Goal: Task Accomplishment & Management: Manage account settings

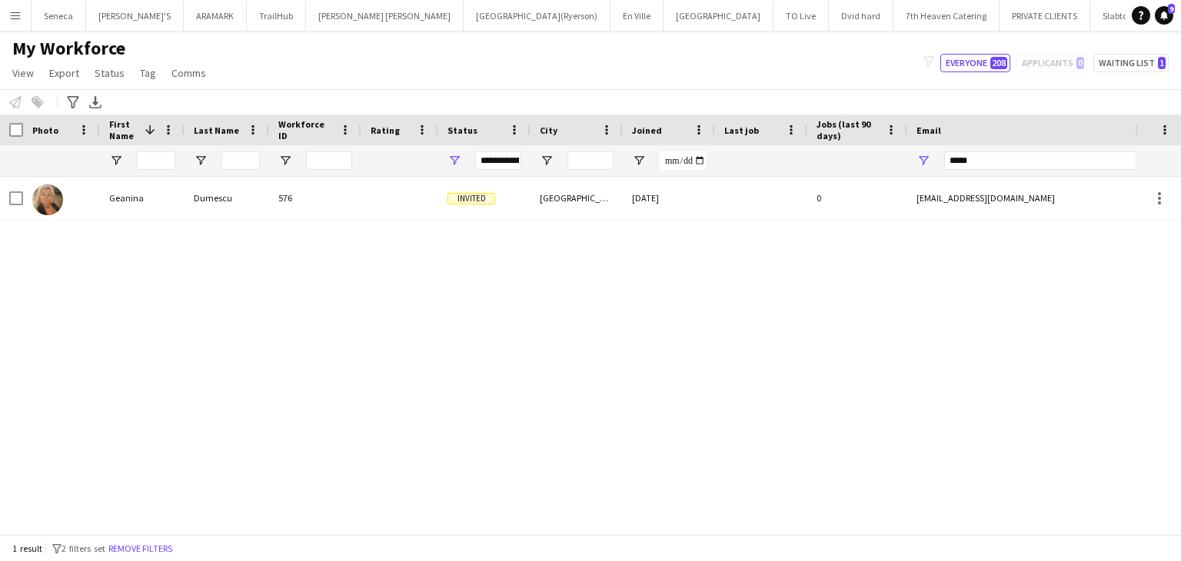
click at [20, 16] on app-icon "Menu" at bounding box center [15, 15] width 12 height 12
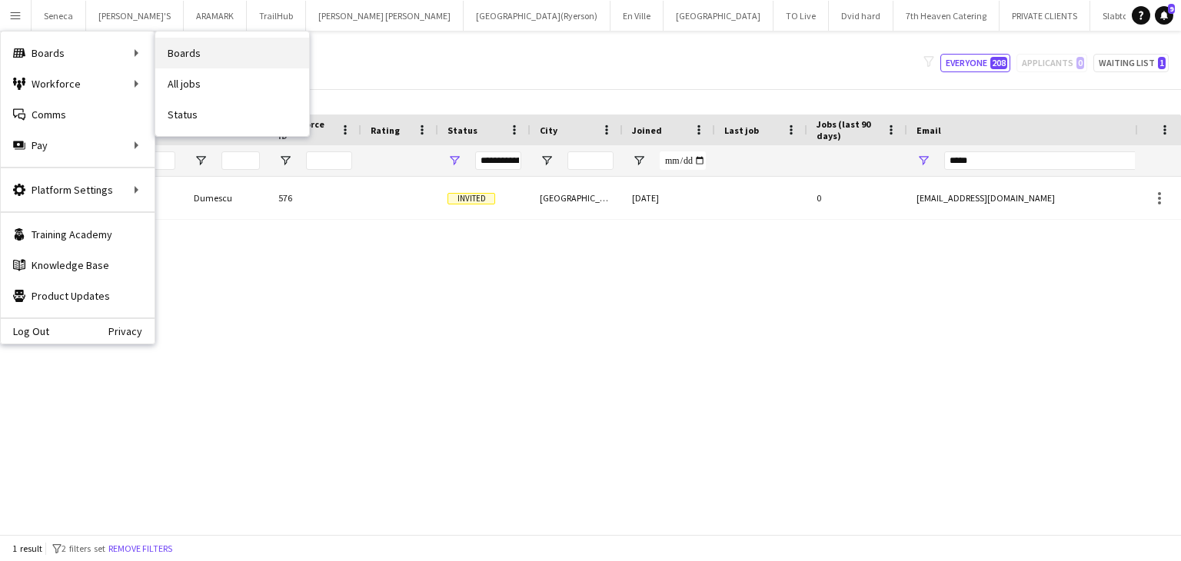
click at [195, 56] on link "Boards" at bounding box center [232, 53] width 154 height 31
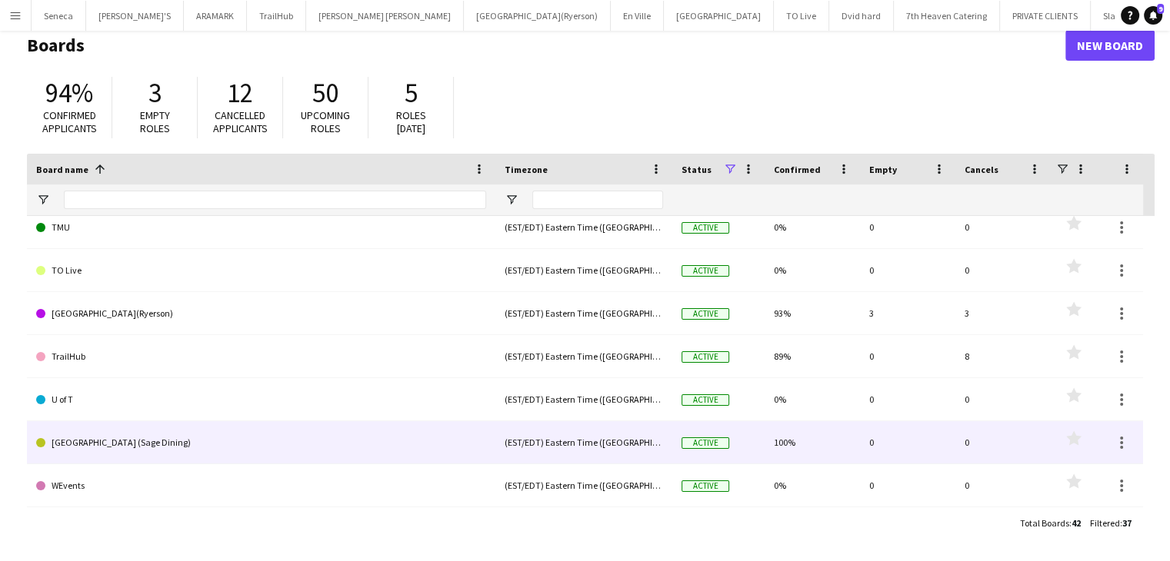
scroll to position [1301, 0]
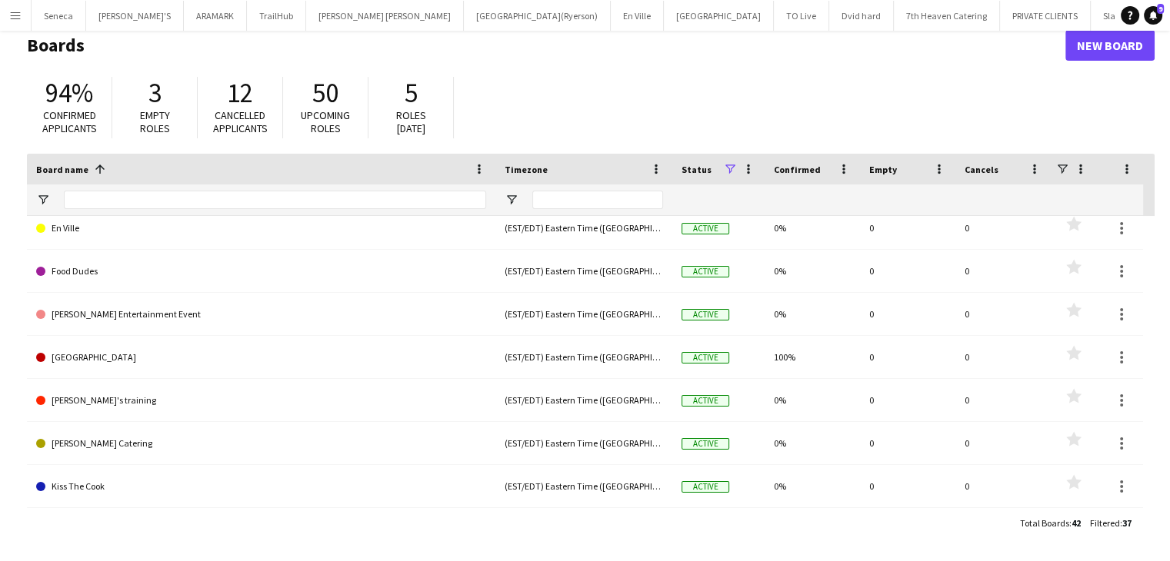
click at [15, 15] on app-icon "Menu" at bounding box center [15, 15] width 12 height 12
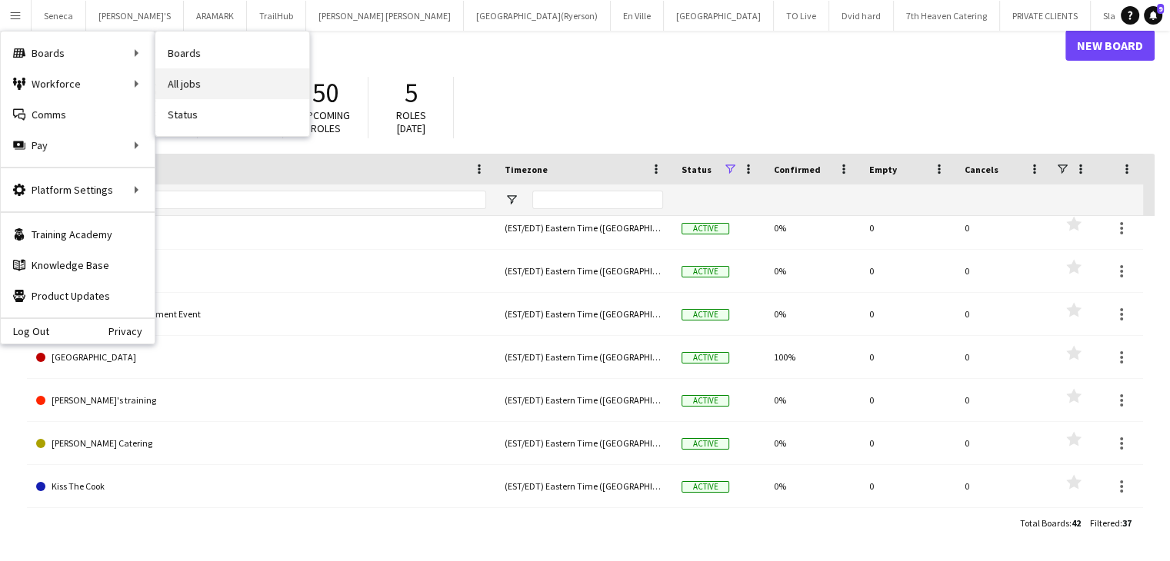
click at [179, 77] on link "All jobs" at bounding box center [232, 83] width 154 height 31
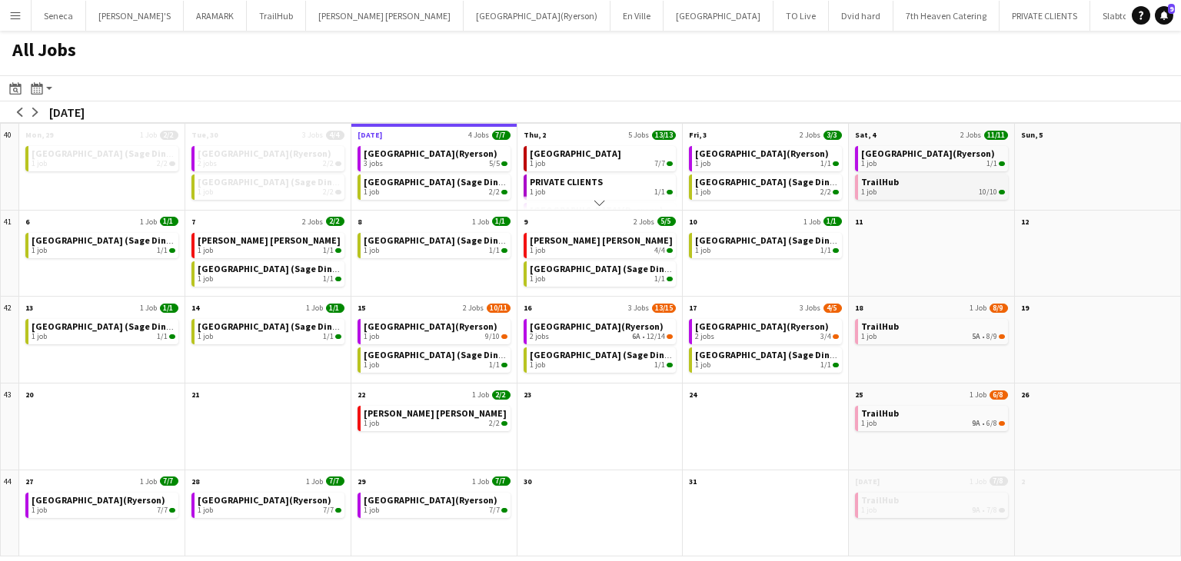
click at [890, 185] on span "TrailHub" at bounding box center [880, 182] width 38 height 12
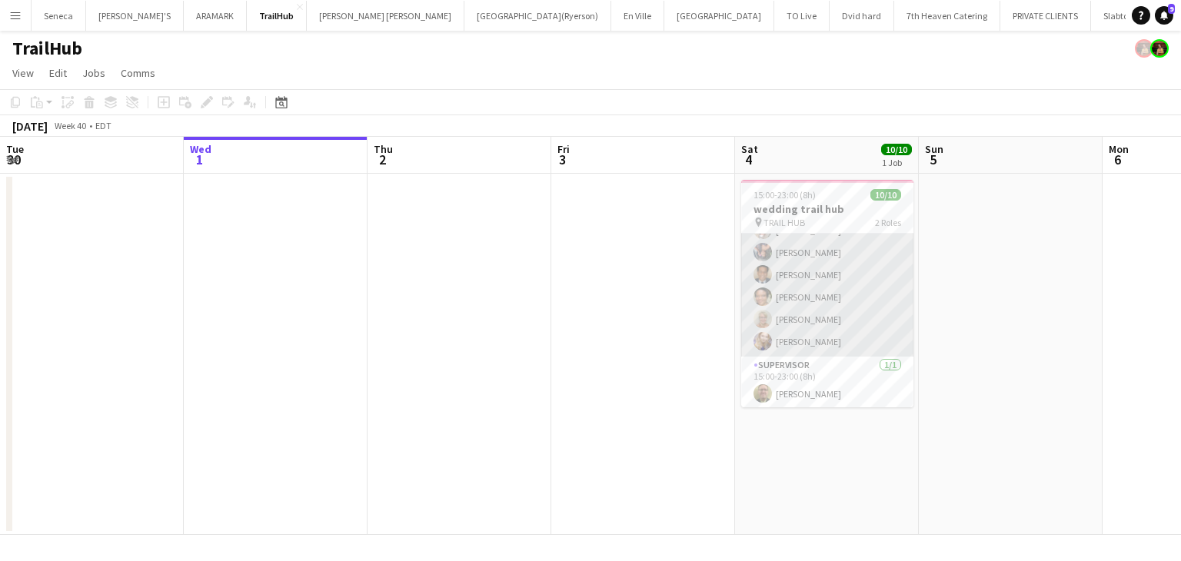
scroll to position [108, 0]
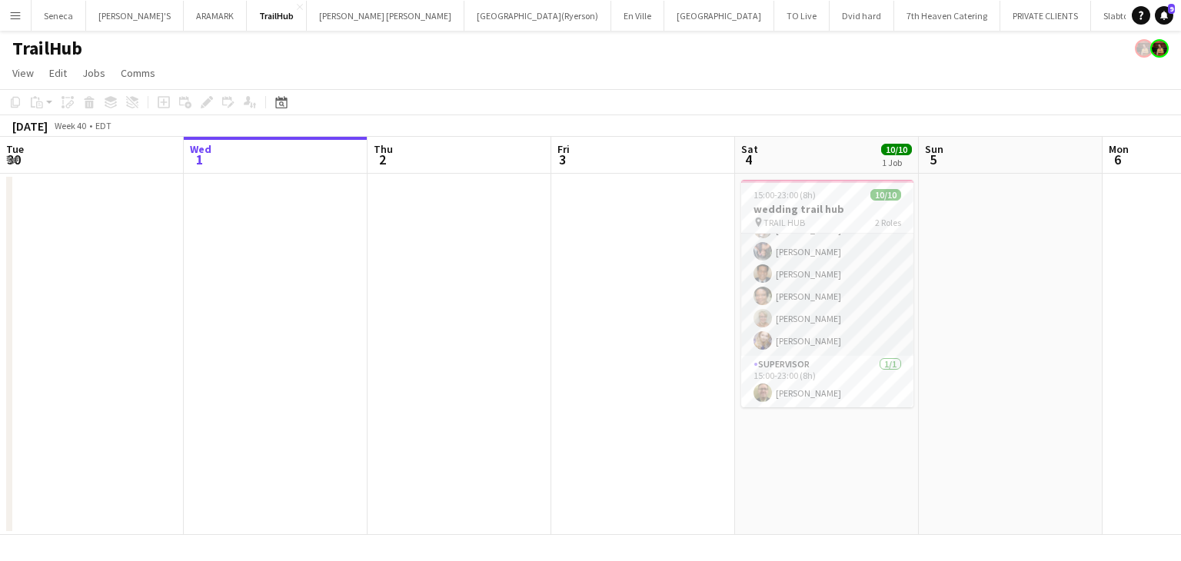
click at [683, 338] on app-date-cell at bounding box center [643, 354] width 184 height 361
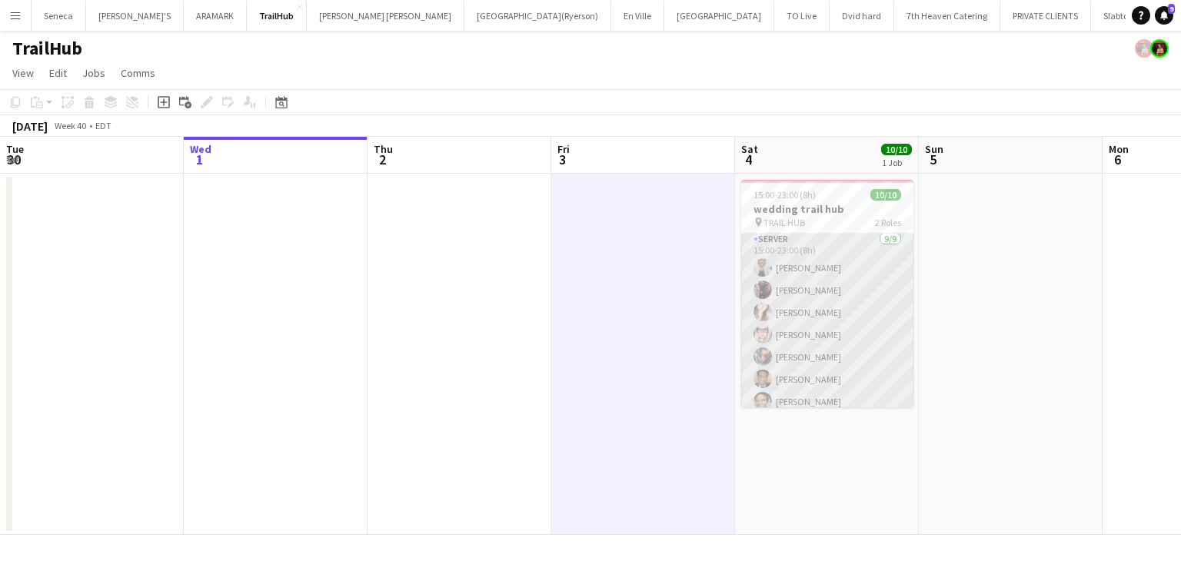
scroll to position [0, 0]
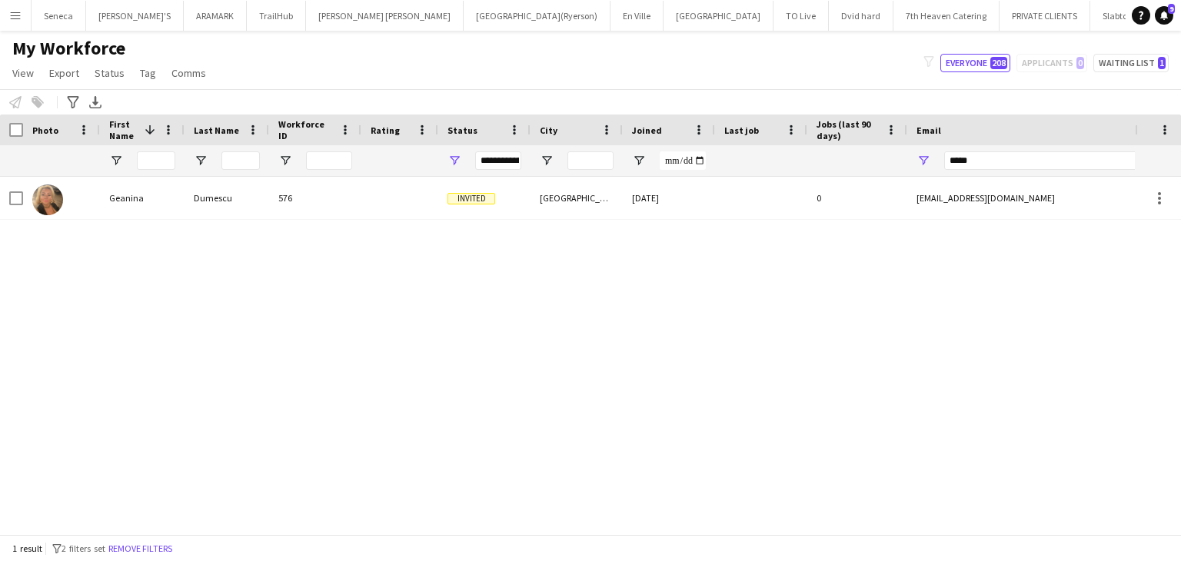
click at [25, 20] on button "Menu" at bounding box center [15, 15] width 31 height 31
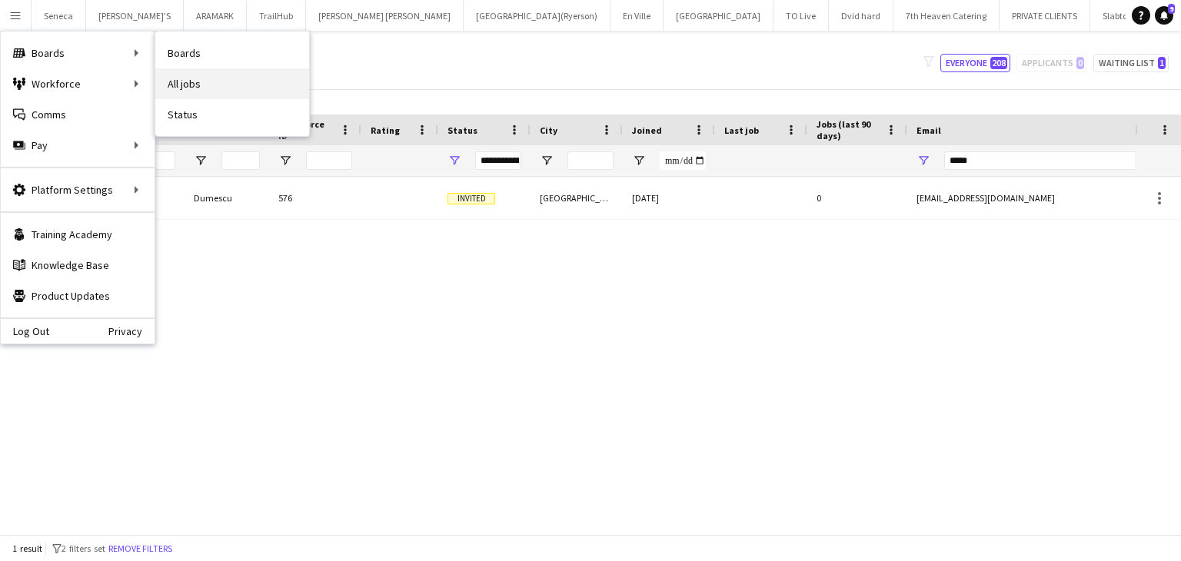
click at [178, 82] on link "All jobs" at bounding box center [232, 83] width 154 height 31
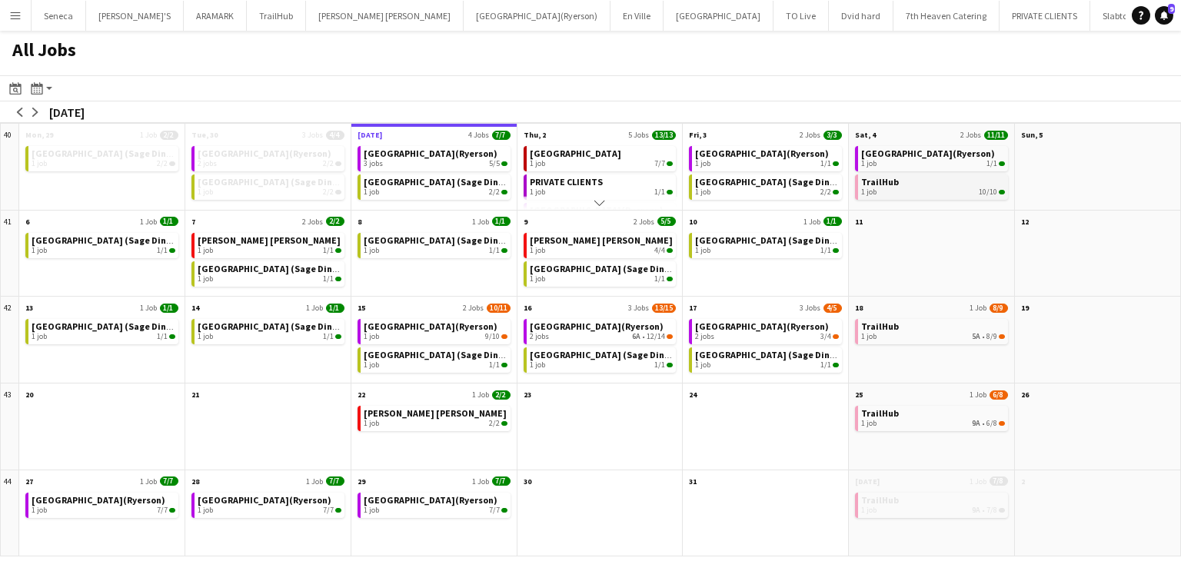
click at [908, 185] on link "TrailHub 1 job 10/10" at bounding box center [933, 186] width 144 height 22
click at [10, 16] on app-icon "Menu" at bounding box center [15, 15] width 12 height 12
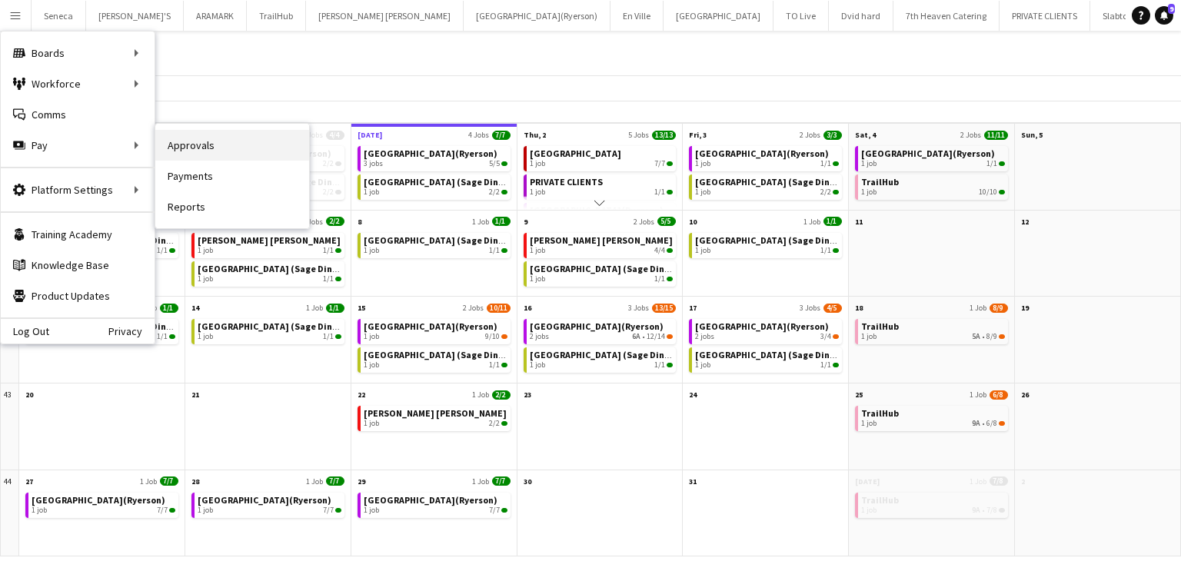
click at [195, 148] on link "Approvals" at bounding box center [232, 145] width 154 height 31
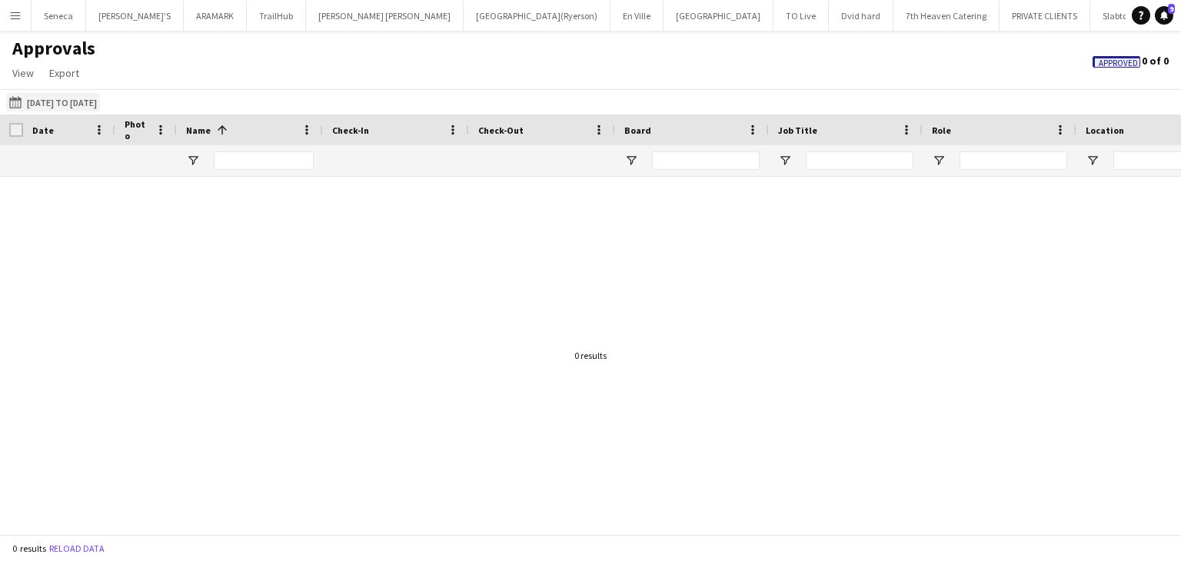
click at [62, 105] on button "12-09-2025 to 25-09-2025 12-09-2025 to 25-09-2025" at bounding box center [53, 102] width 94 height 18
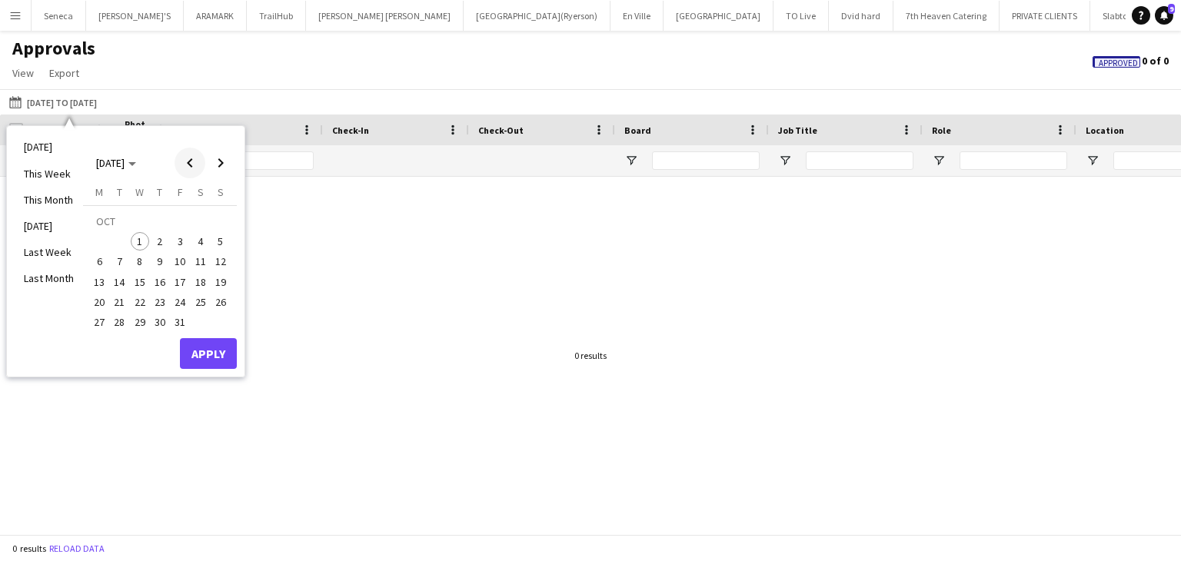
click at [188, 164] on span "Previous month" at bounding box center [190, 163] width 31 height 31
click at [117, 323] on span "30" at bounding box center [120, 322] width 18 height 18
click at [195, 359] on button "Apply" at bounding box center [208, 353] width 57 height 31
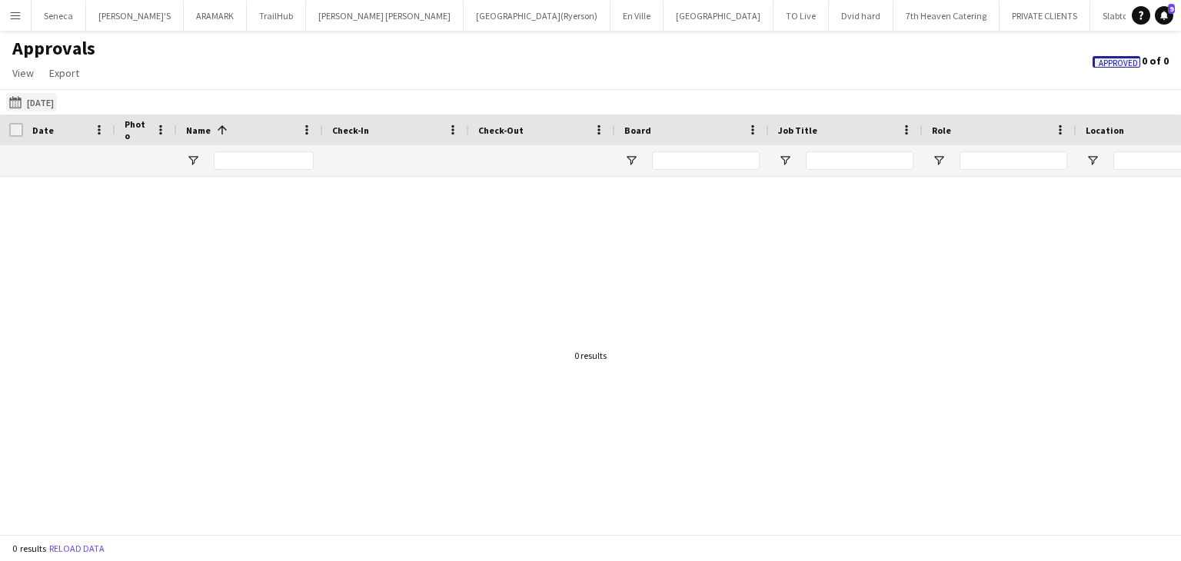
click at [40, 99] on button "12-09-2025 to 25-09-2025 Yesterday" at bounding box center [31, 102] width 51 height 18
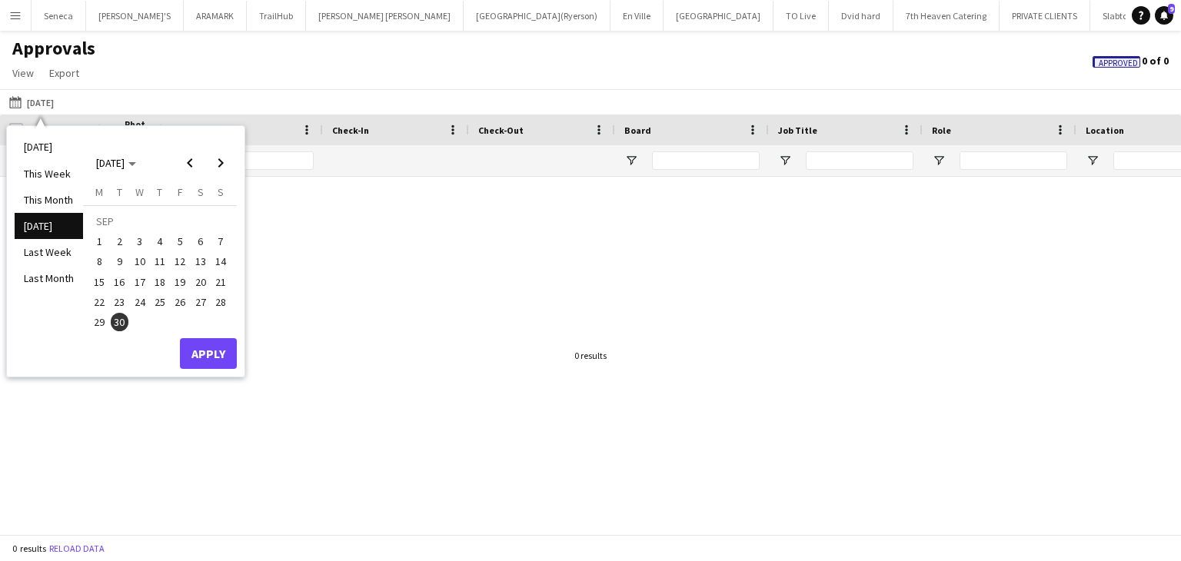
click at [115, 321] on span "30" at bounding box center [120, 322] width 18 height 18
click at [332, 283] on div at bounding box center [590, 350] width 1181 height 346
click at [203, 354] on button "Apply" at bounding box center [208, 353] width 57 height 31
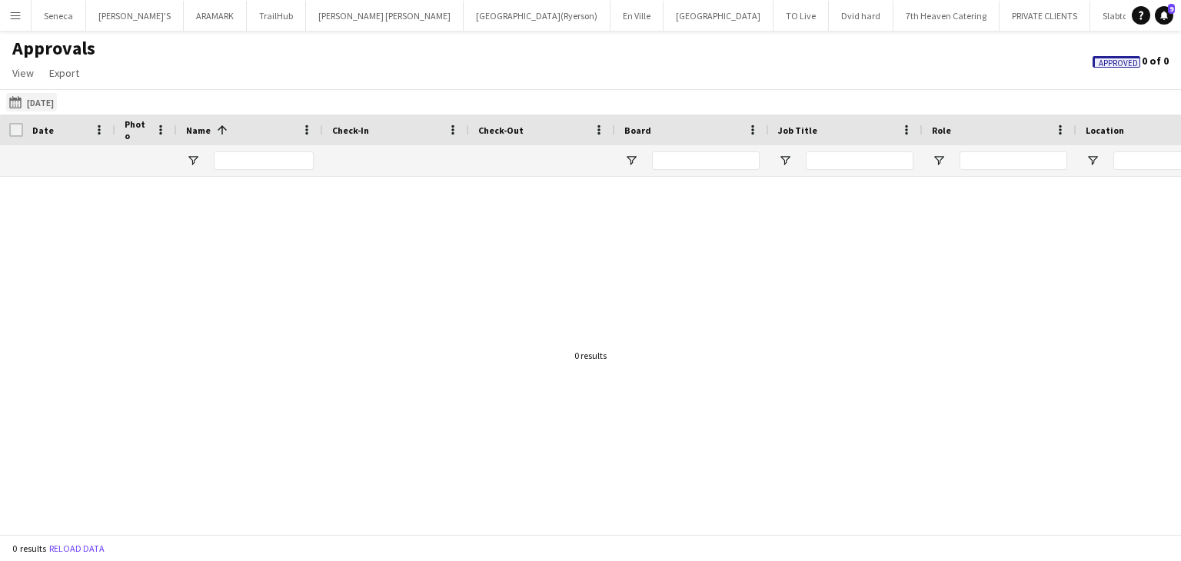
click at [35, 102] on button "12-09-2025 to 25-09-2025 Yesterday" at bounding box center [31, 102] width 51 height 18
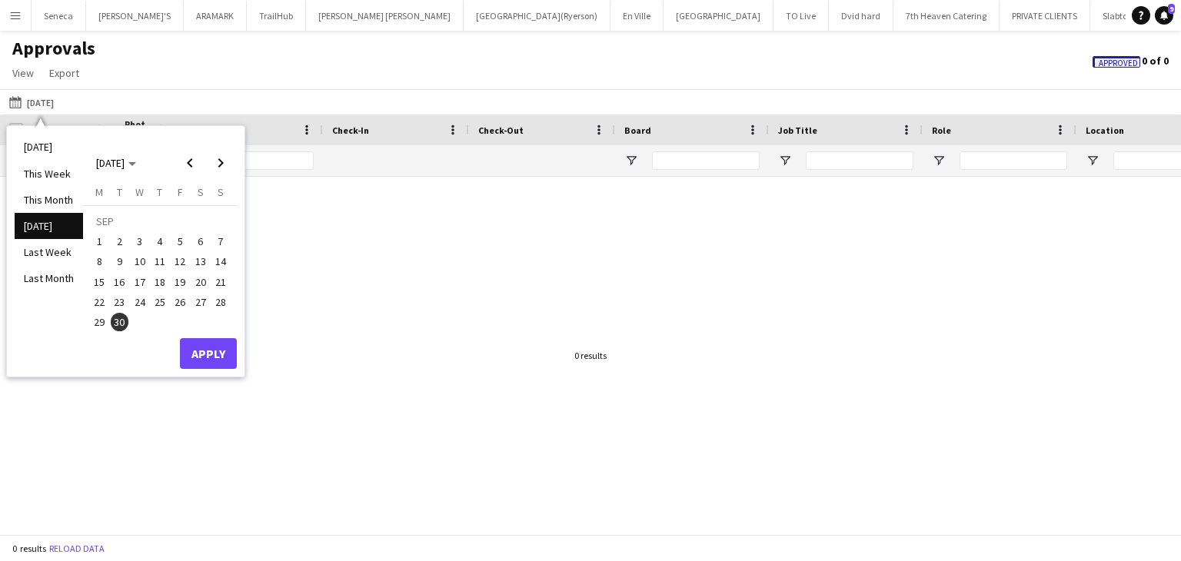
click at [105, 75] on app-page-menu "View Customise view Customise filters Reset Filters Reset View Reset All Export…" at bounding box center [54, 74] width 108 height 29
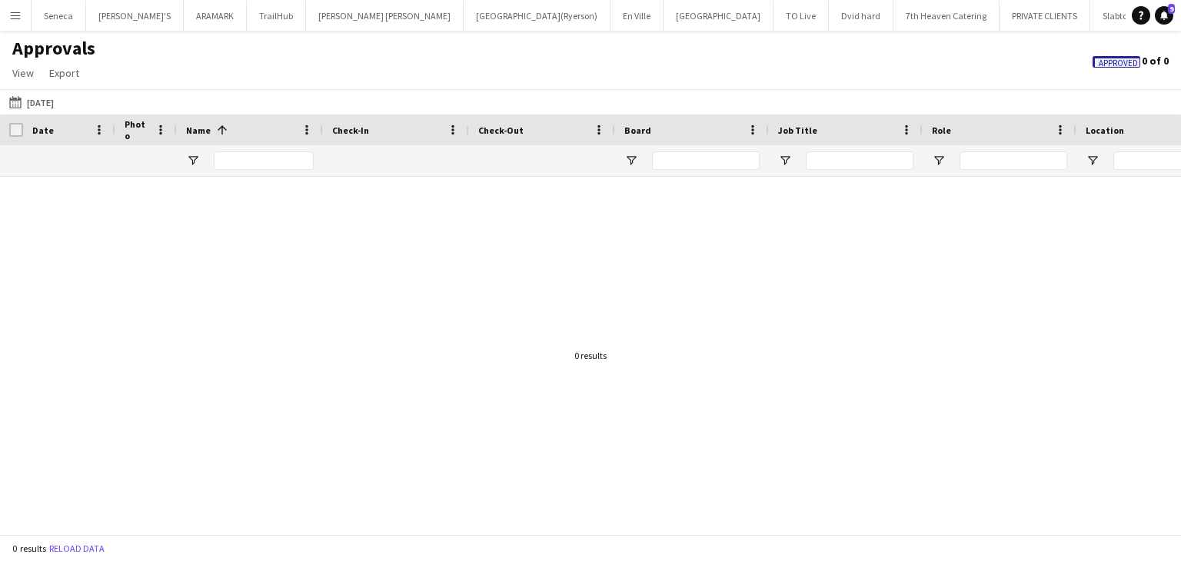
click at [8, 13] on button "Menu" at bounding box center [15, 15] width 31 height 31
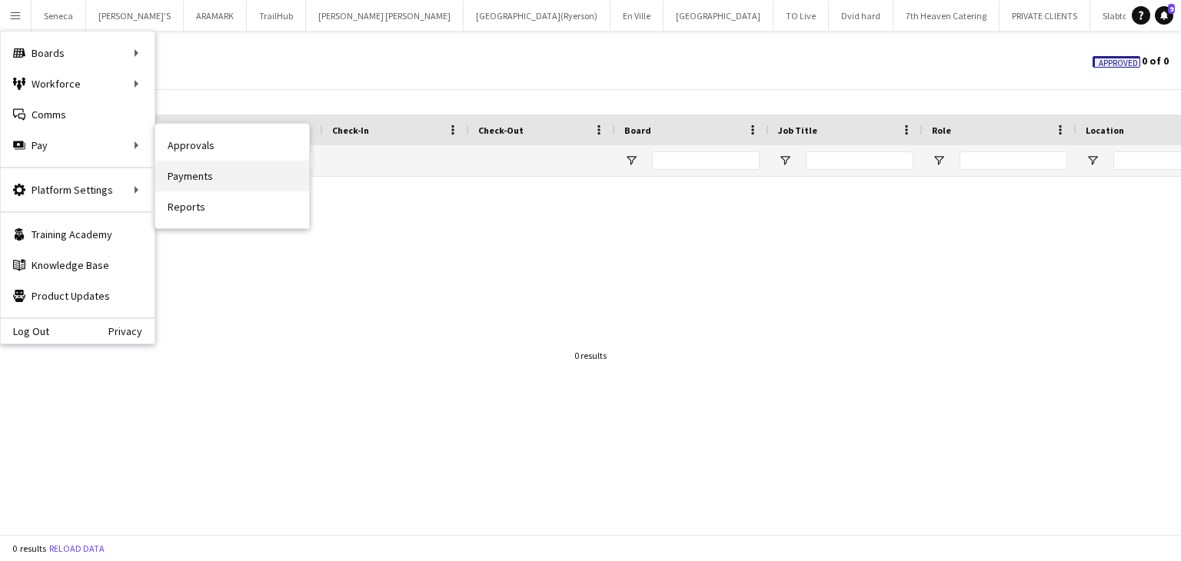
click at [191, 173] on link "Payments" at bounding box center [232, 176] width 154 height 31
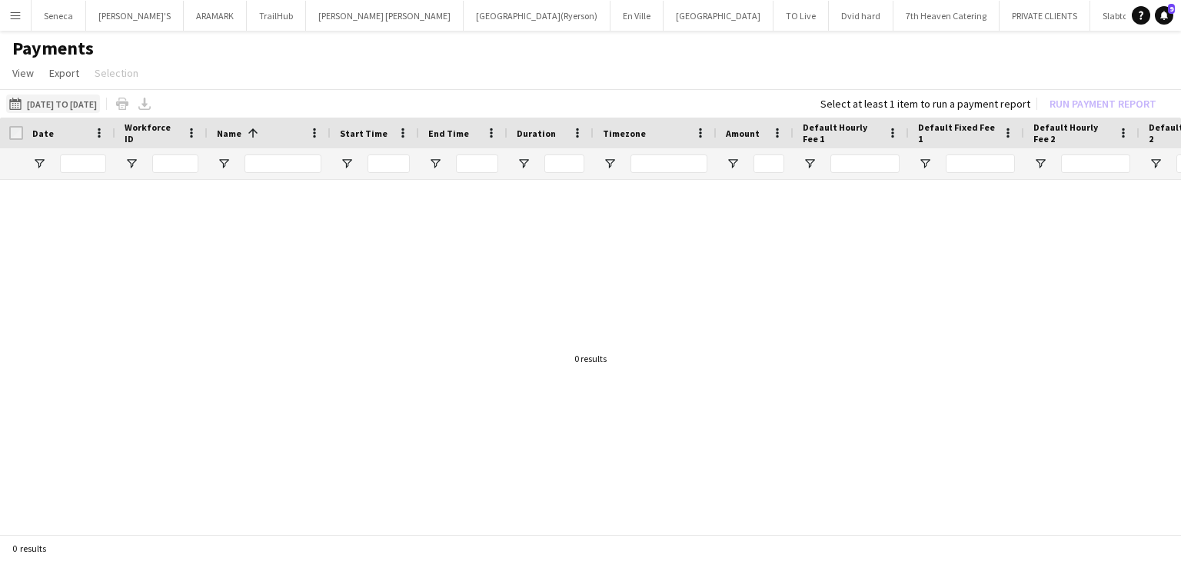
click at [76, 103] on button "12-09-2025 to 25-09-2025 12-09-2025 to 25-09-2025" at bounding box center [53, 104] width 94 height 18
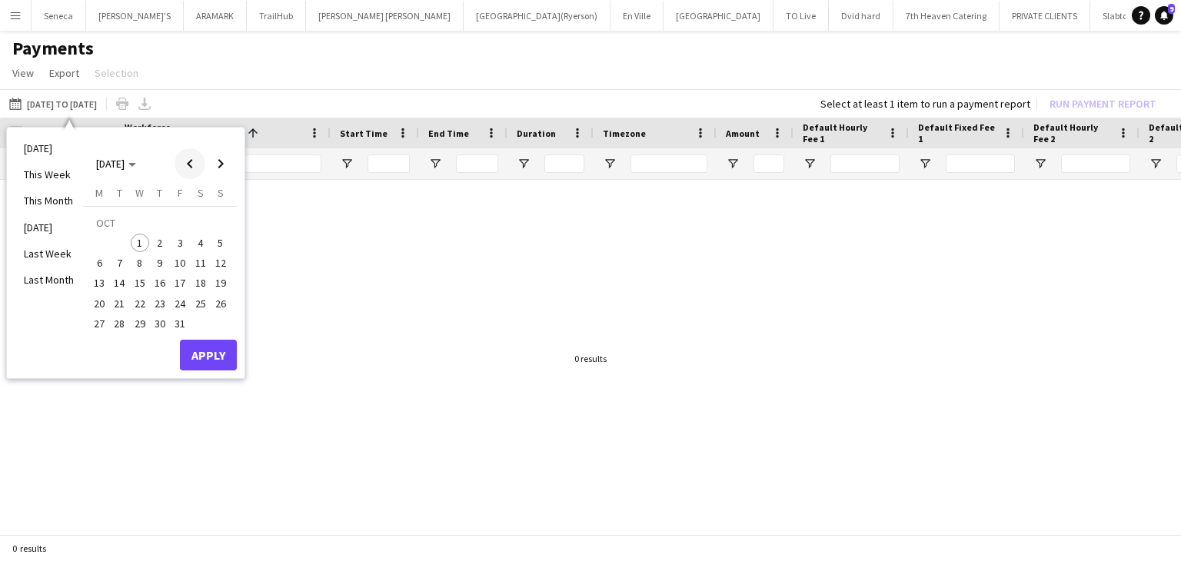
click at [191, 163] on span "Previous month" at bounding box center [190, 163] width 31 height 31
click at [120, 322] on span "30" at bounding box center [120, 324] width 18 height 18
click at [205, 358] on button "Apply" at bounding box center [208, 355] width 57 height 31
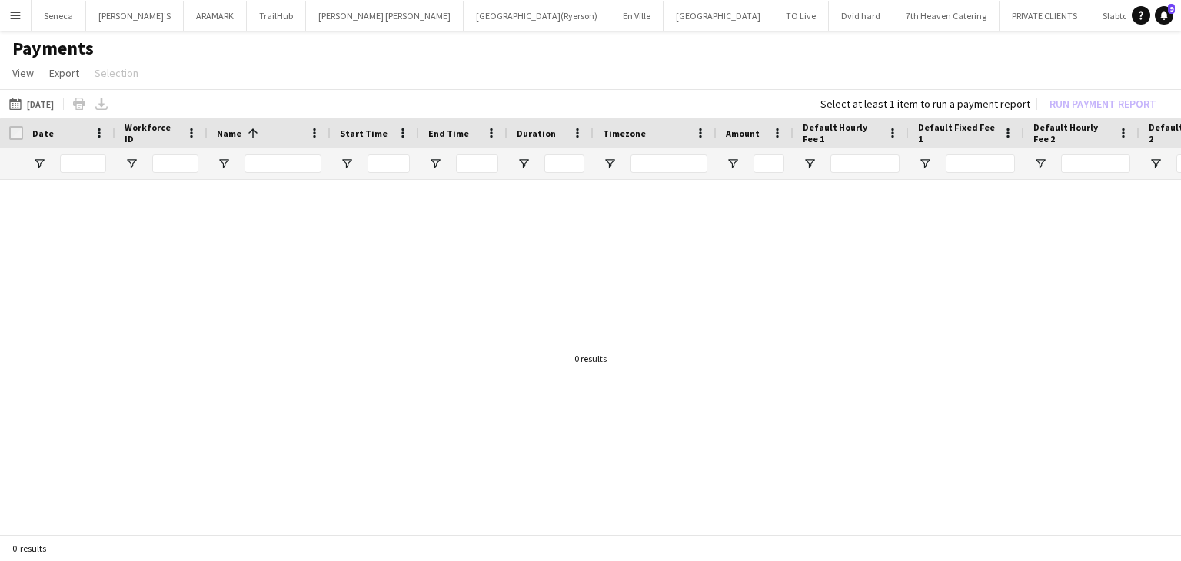
click at [168, 78] on app-page-menu "View Customise view Customise filters Reset Filters Reset View Reset All Export…" at bounding box center [590, 74] width 1181 height 29
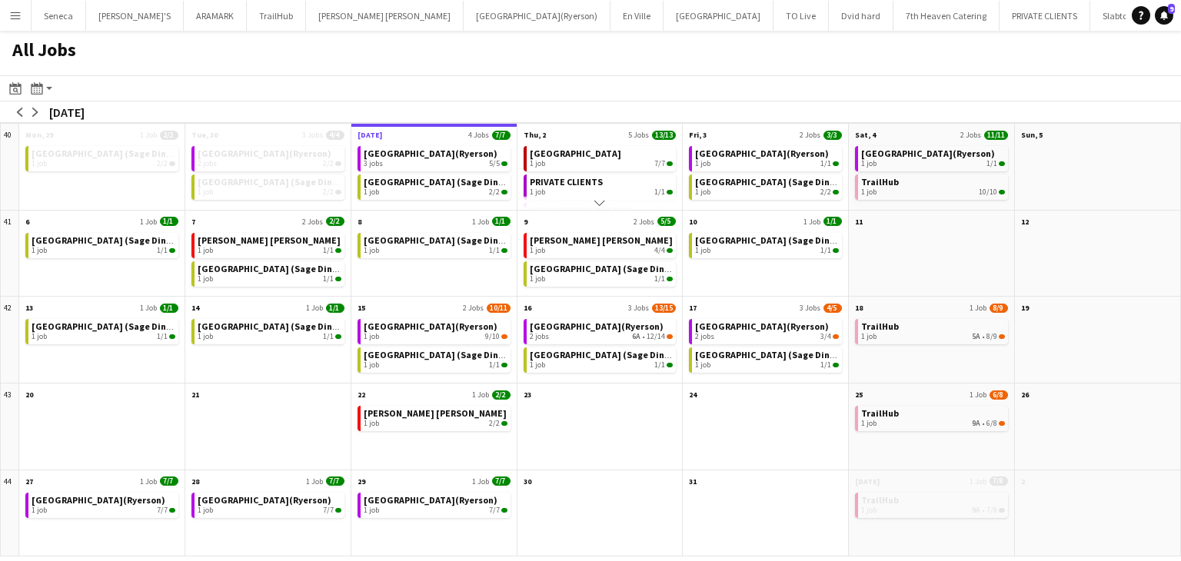
click at [266, 171] on div "Toronto Metropolitan University(Ryerson) 2 jobs 2/2 Villanova College (Sage Din…" at bounding box center [267, 176] width 165 height 67
click at [16, 108] on app-icon "arrow-left" at bounding box center [19, 112] width 9 height 9
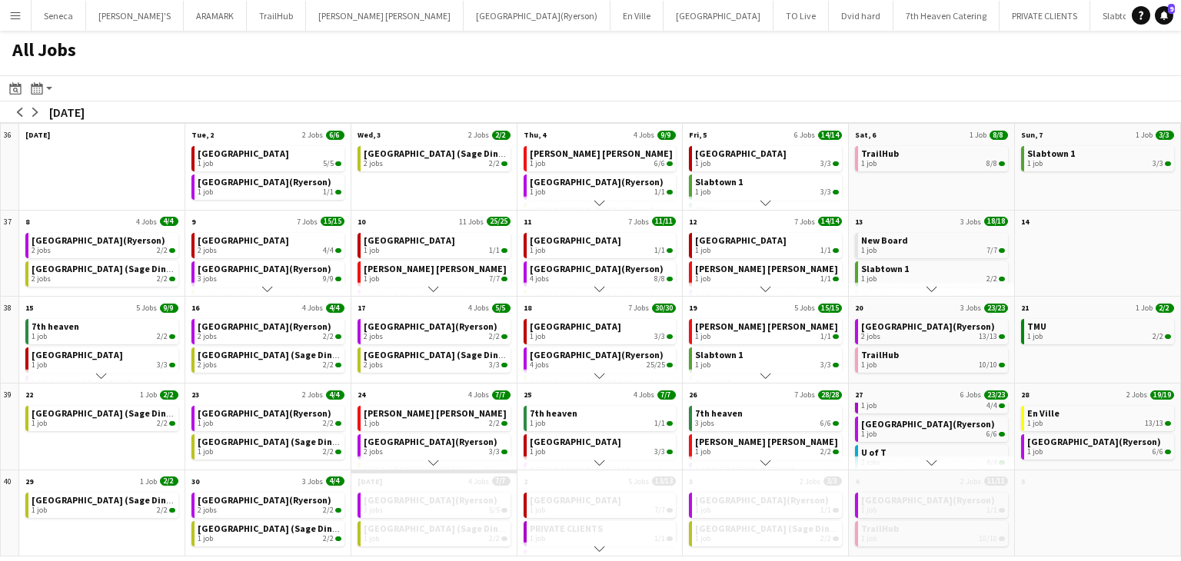
scroll to position [64, 0]
click at [282, 527] on span "[GEOGRAPHIC_DATA] (Sage Dining)" at bounding box center [274, 529] width 152 height 12
click at [18, 15] on app-icon "Menu" at bounding box center [15, 15] width 12 height 12
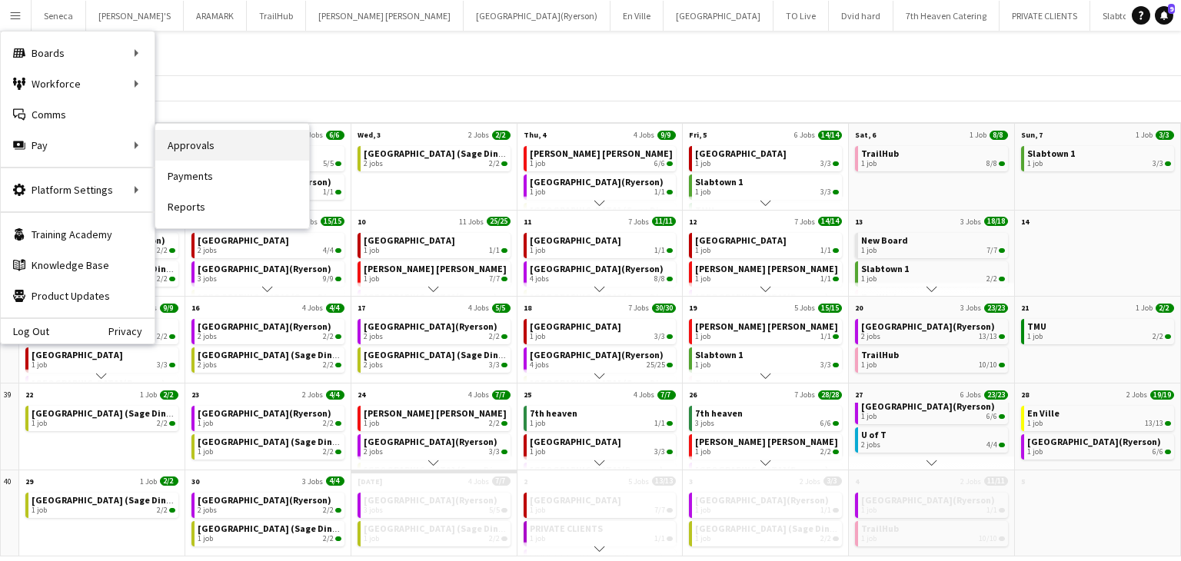
click at [188, 148] on link "Approvals" at bounding box center [232, 145] width 154 height 31
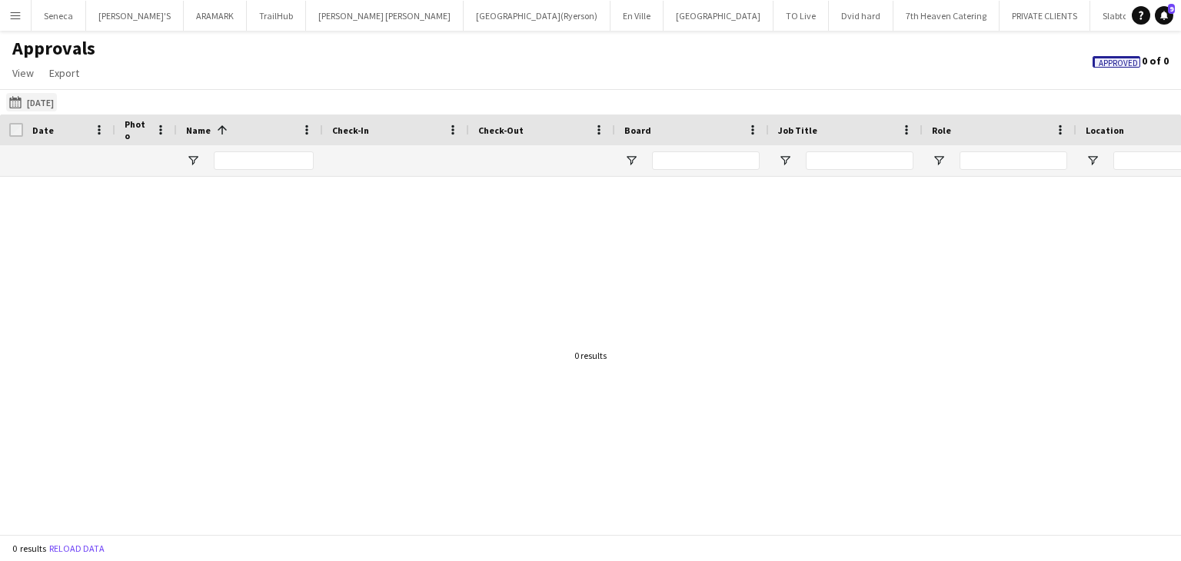
click at [50, 102] on button "Yesterday Yesterday" at bounding box center [31, 102] width 51 height 18
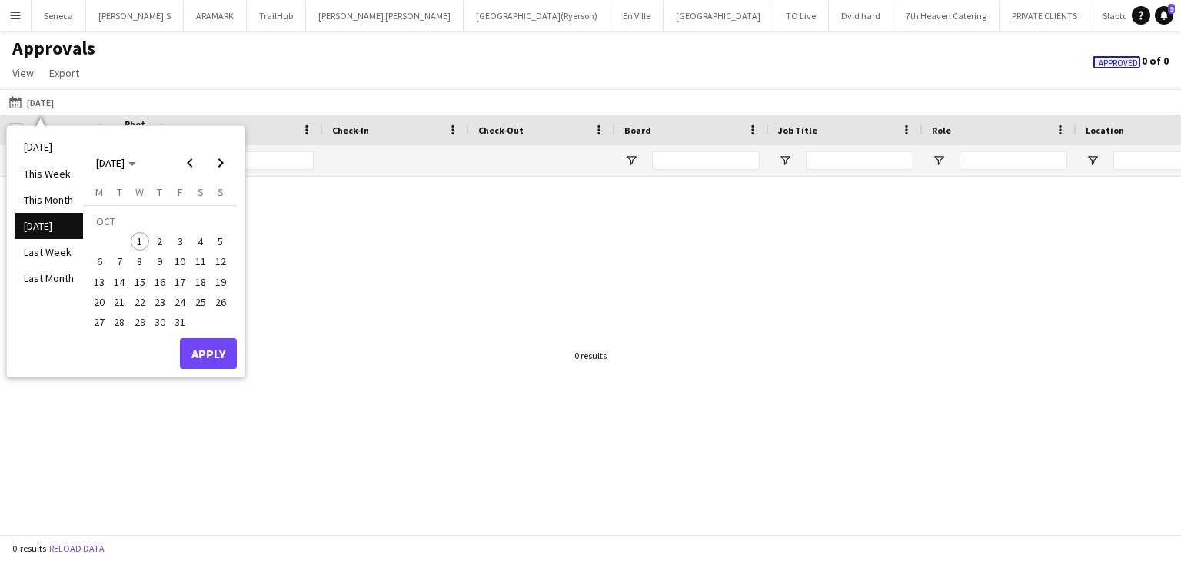
click at [342, 246] on div at bounding box center [590, 350] width 1181 height 346
click at [581, 253] on div at bounding box center [590, 350] width 1181 height 346
click at [198, 171] on span "Previous month" at bounding box center [190, 163] width 31 height 31
click at [114, 316] on span "30" at bounding box center [120, 322] width 18 height 18
click at [207, 355] on button "Apply" at bounding box center [208, 353] width 57 height 31
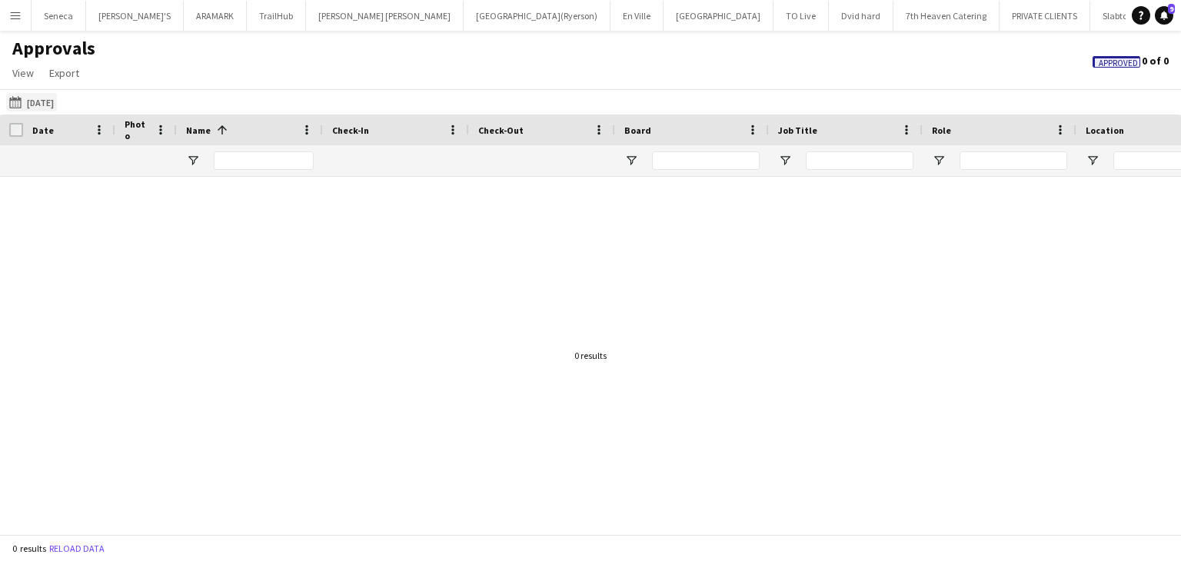
click at [38, 102] on button "Yesterday Yesterday" at bounding box center [31, 102] width 51 height 18
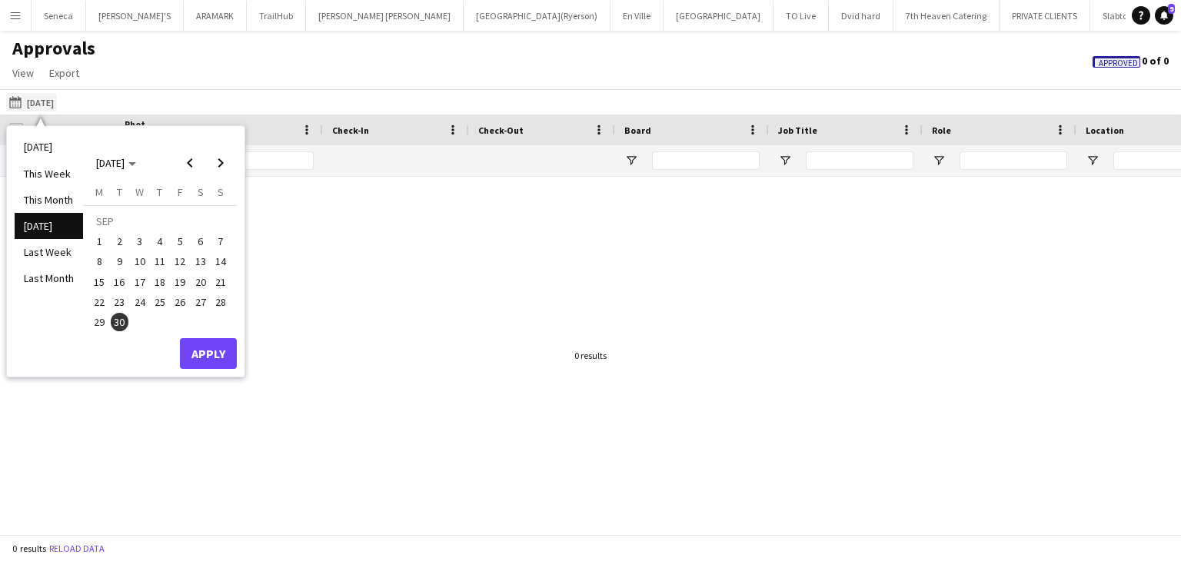
click at [39, 102] on button "Yesterday Yesterday" at bounding box center [31, 102] width 51 height 18
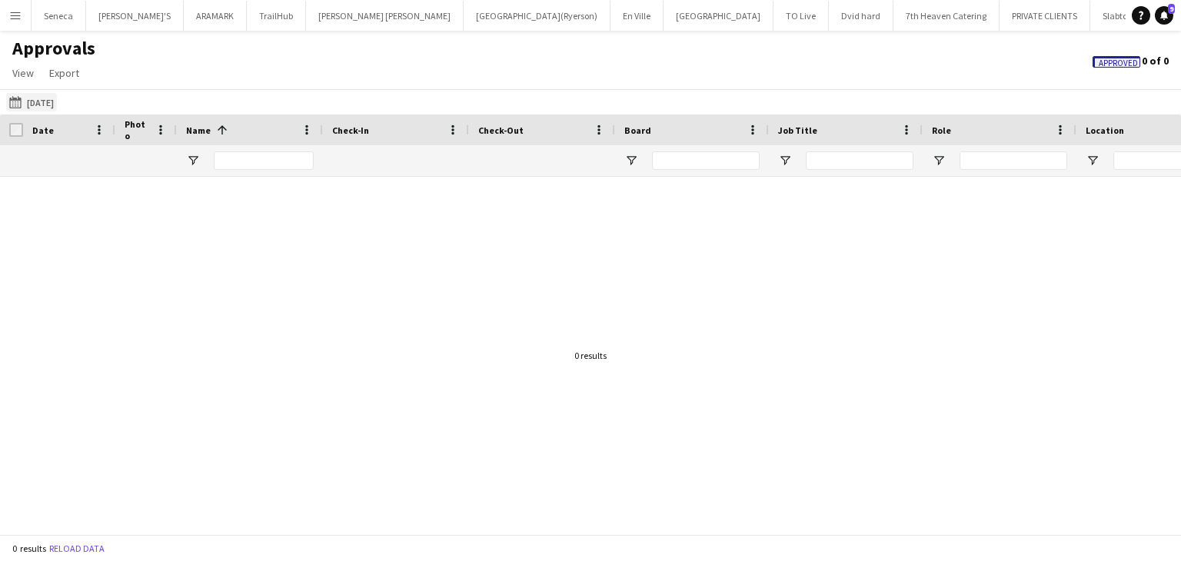
click at [39, 102] on button "Yesterday Yesterday" at bounding box center [31, 102] width 51 height 18
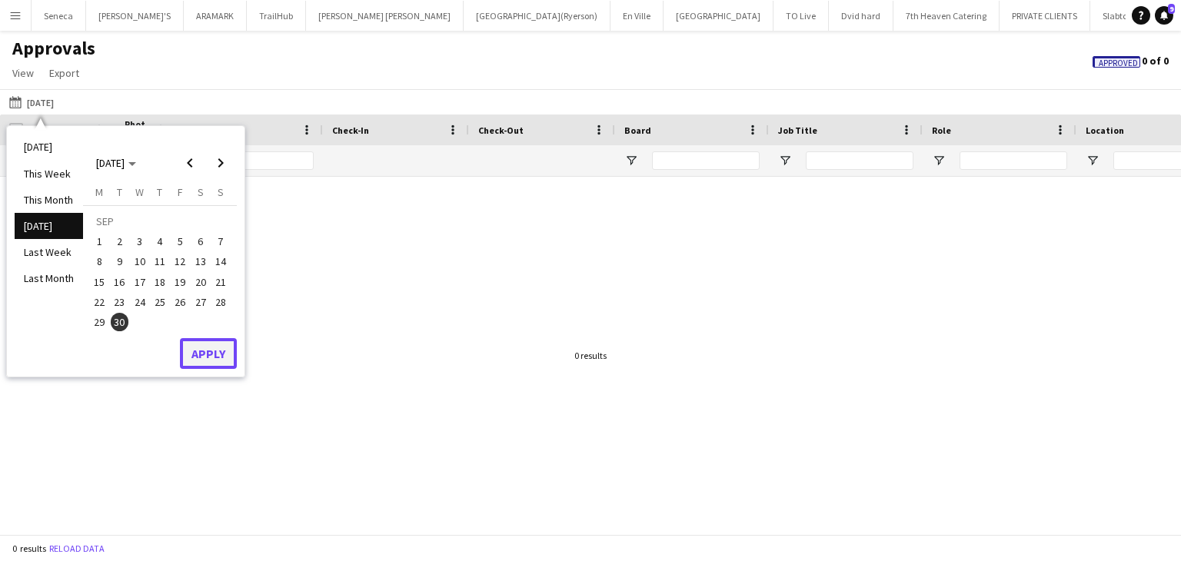
click at [205, 350] on button "Apply" at bounding box center [208, 353] width 57 height 31
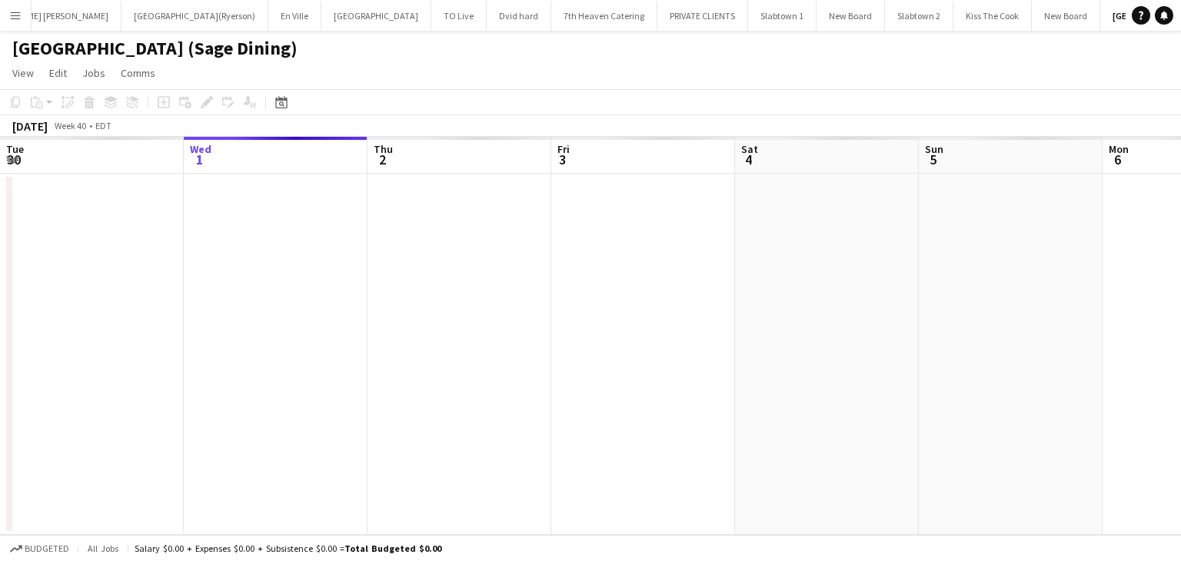
scroll to position [0, 361]
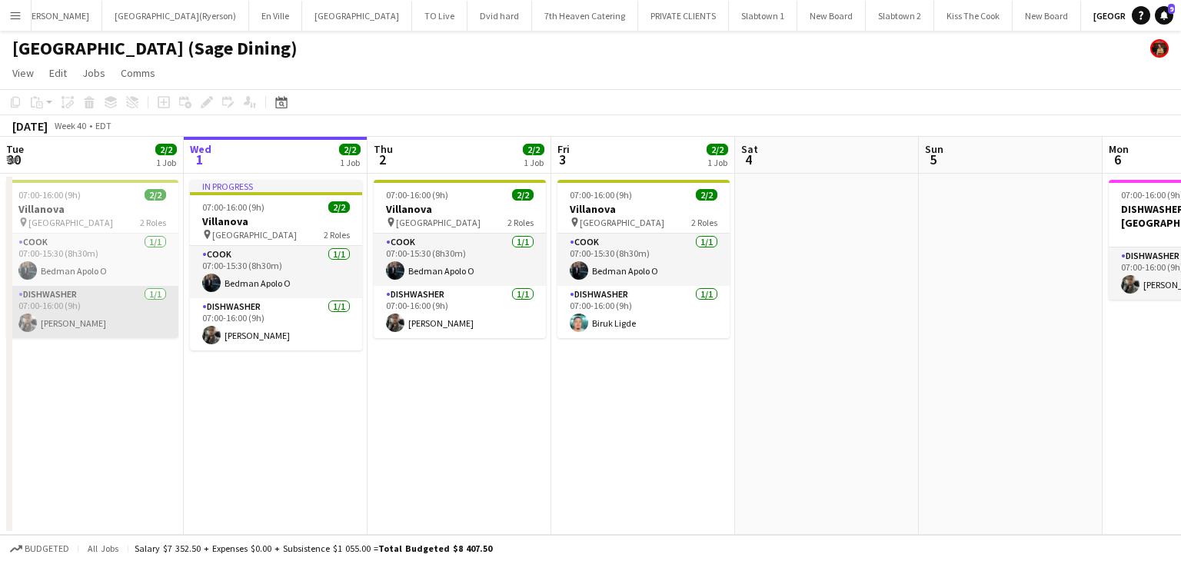
click at [79, 318] on app-card-role "DISHWASHER [DATE] 07:00-16:00 (9h) [PERSON_NAME]" at bounding box center [92, 312] width 172 height 52
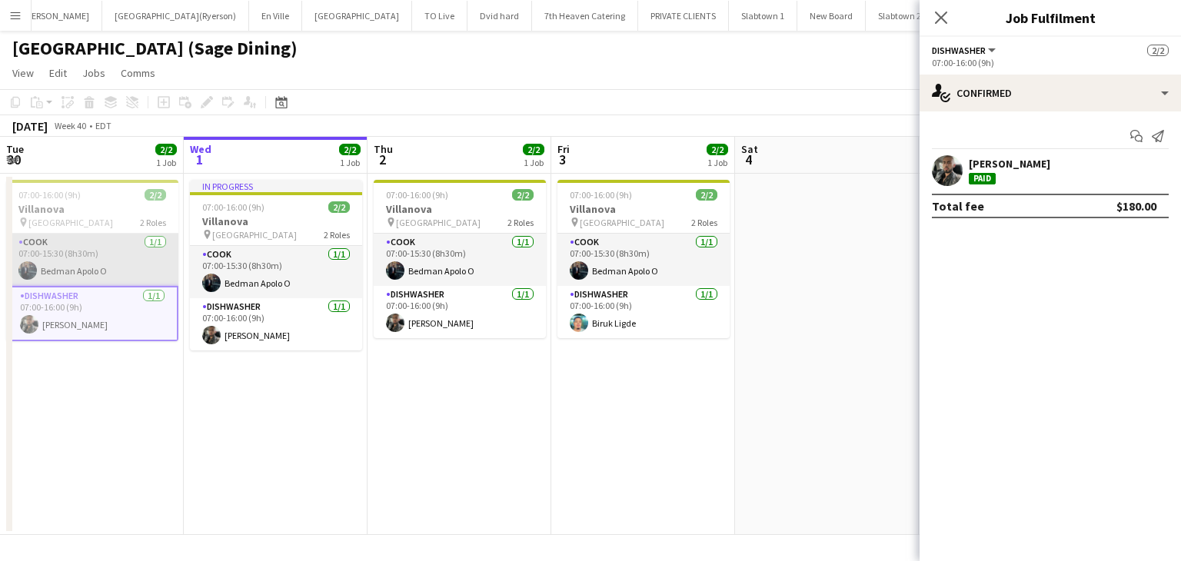
click at [65, 265] on app-card-role "COOK [DATE] 07:00-15:30 (8h30m) Bedman Apolo O" at bounding box center [92, 260] width 172 height 52
